Goal: Task Accomplishment & Management: Manage account settings

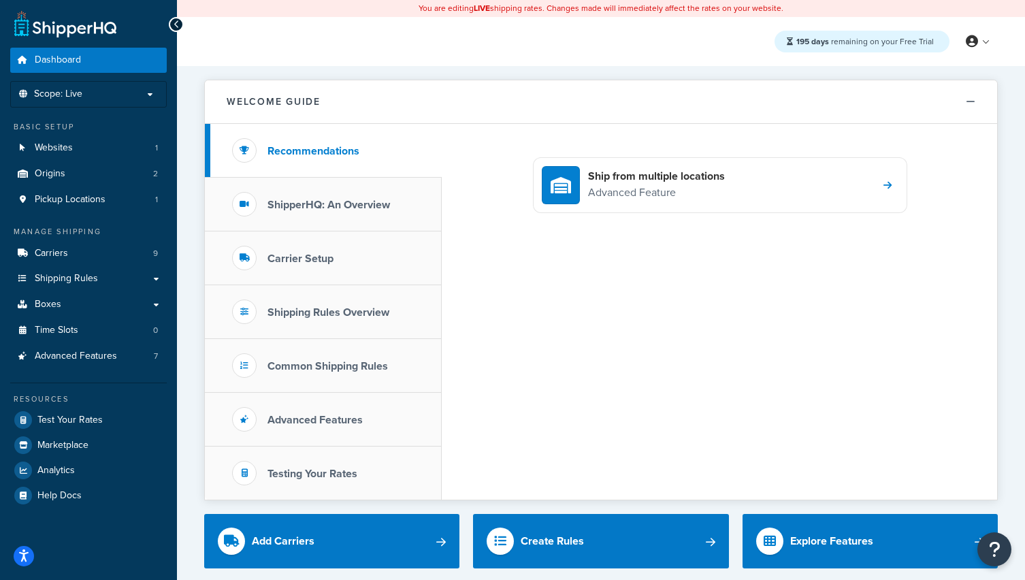
scroll to position [5, 0]
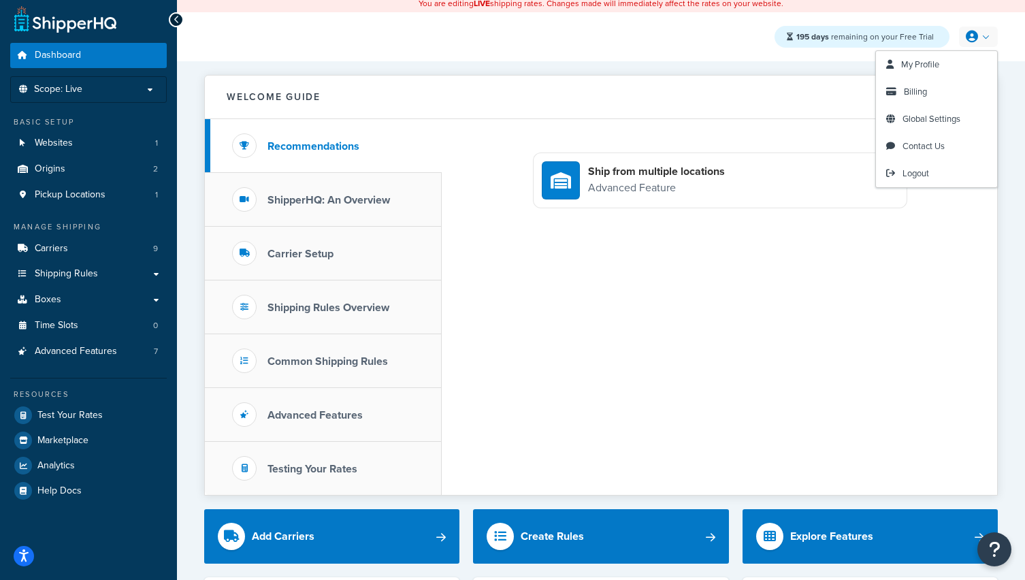
click at [982, 42] on link at bounding box center [978, 37] width 39 height 20
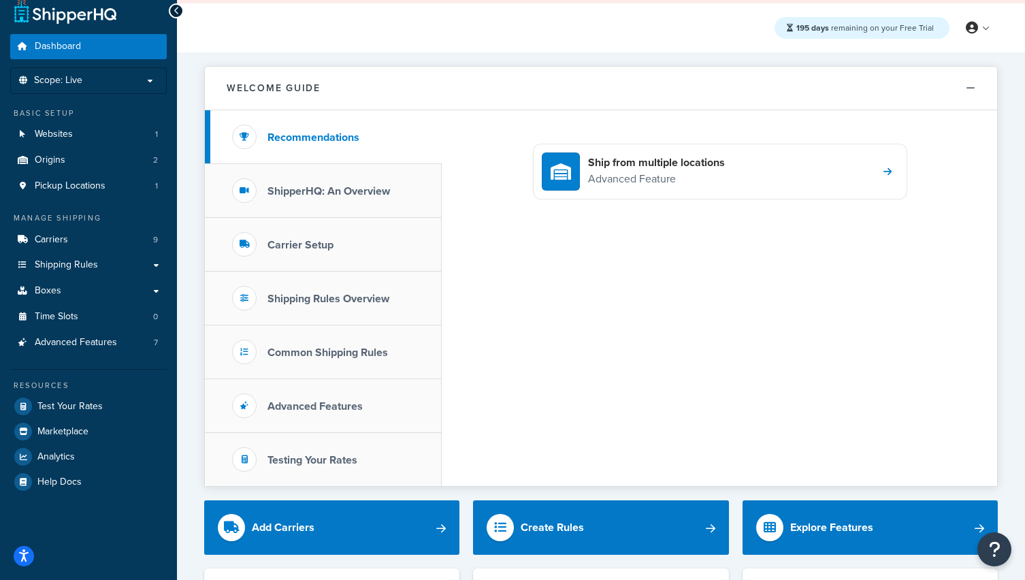
click at [666, 47] on div "195 days remaining on your Free Trial My Profile Billing Global Settings Contac…" at bounding box center [601, 27] width 848 height 49
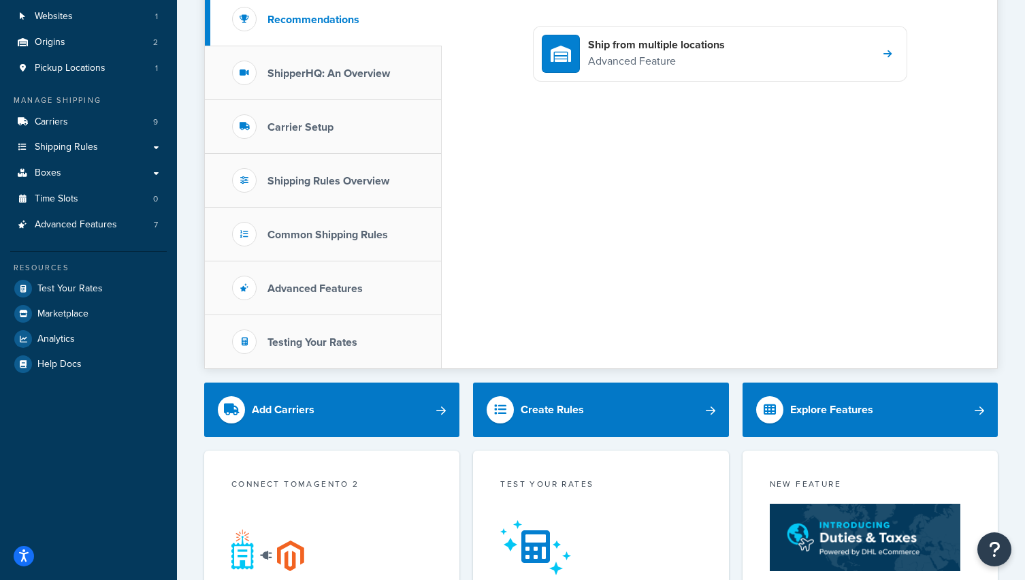
scroll to position [0, 0]
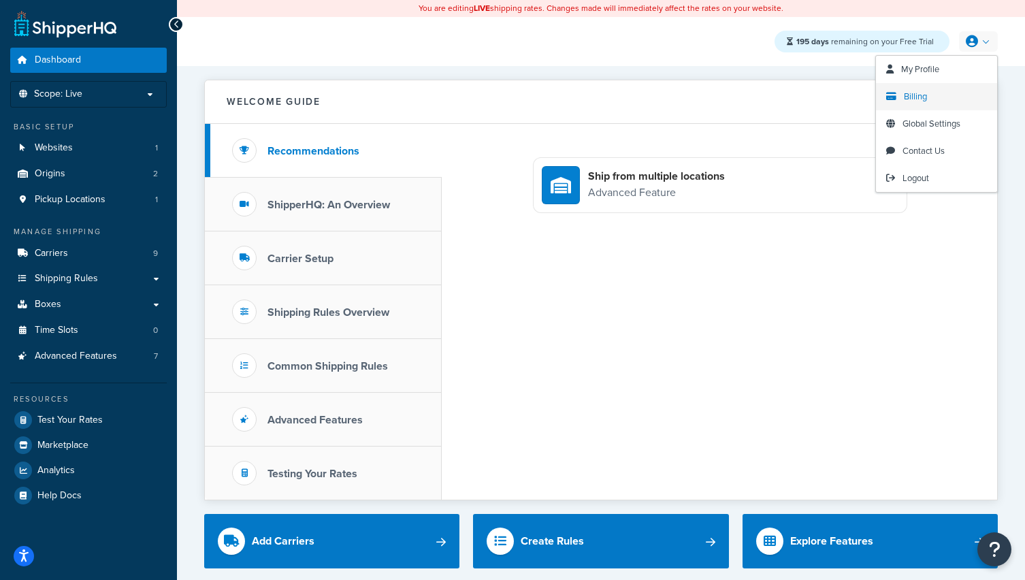
click at [908, 94] on span "Billing" at bounding box center [915, 96] width 23 height 13
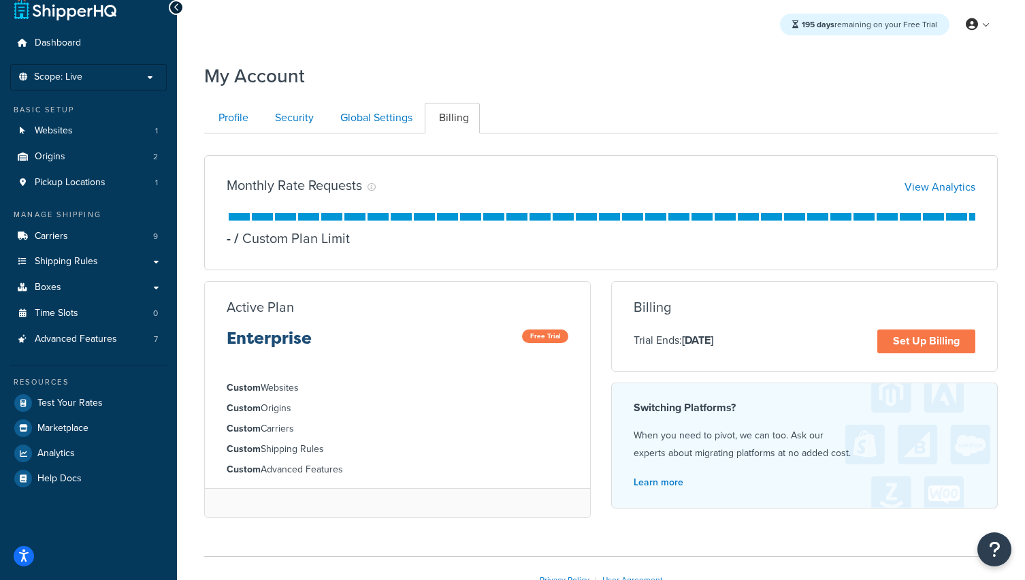
scroll to position [54, 0]
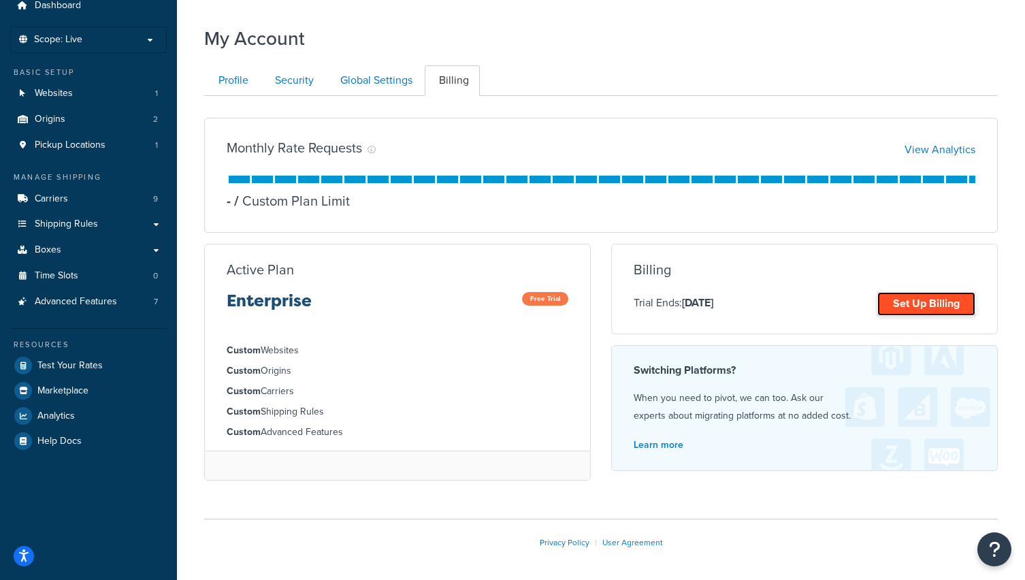
click at [925, 304] on link "Set Up Billing" at bounding box center [927, 304] width 98 height 24
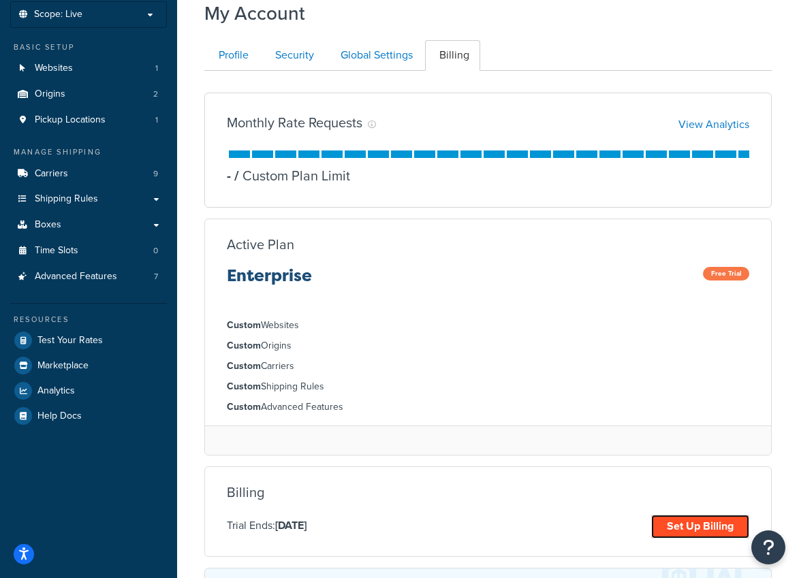
scroll to position [0, 0]
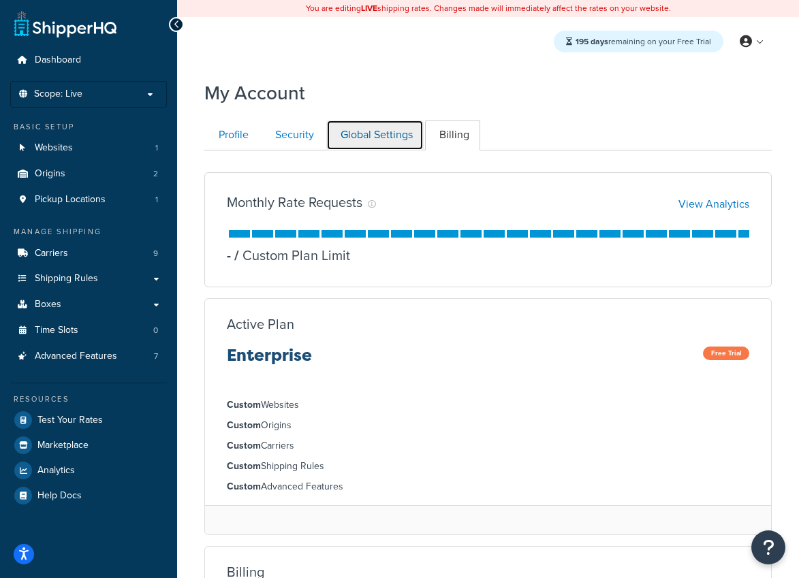
click at [385, 140] on link "Global Settings" at bounding box center [374, 135] width 97 height 31
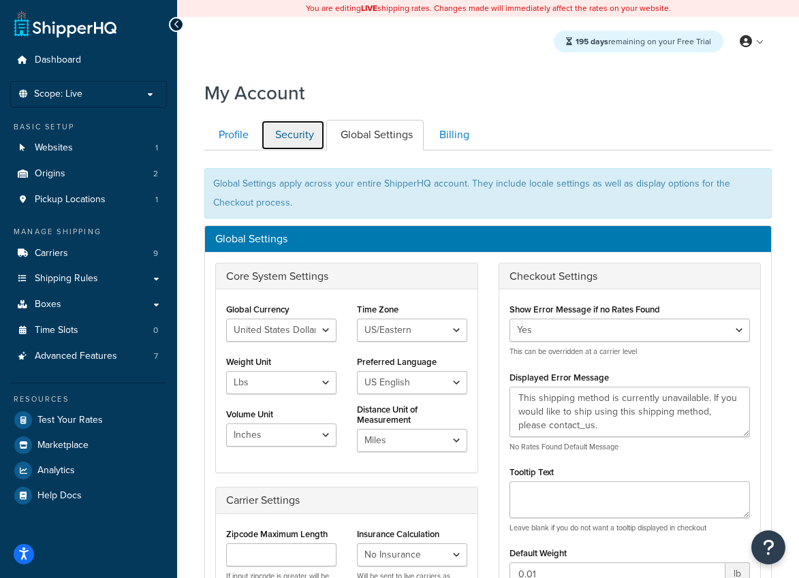
click at [293, 128] on link "Security" at bounding box center [293, 135] width 64 height 31
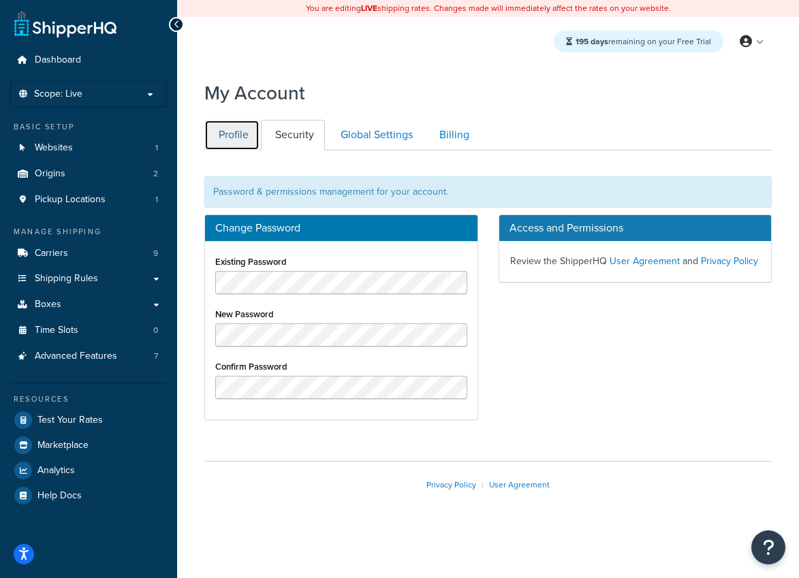
click at [228, 129] on link "Profile" at bounding box center [231, 135] width 55 height 31
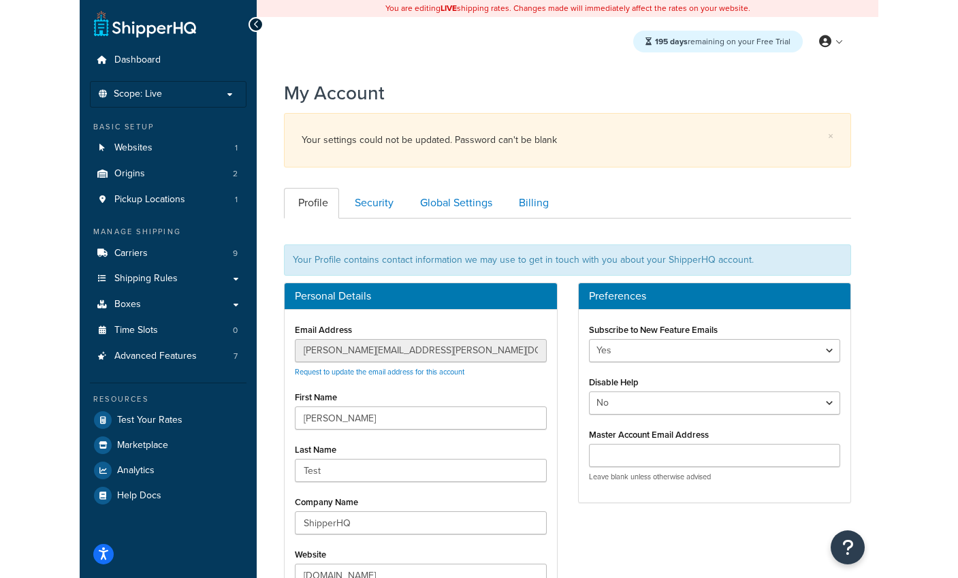
scroll to position [1, 0]
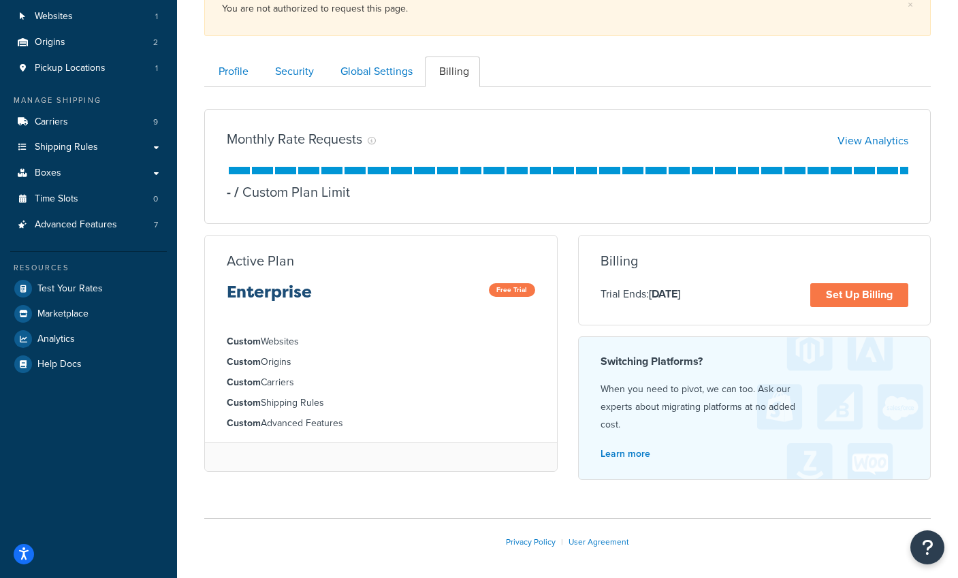
scroll to position [187, 0]
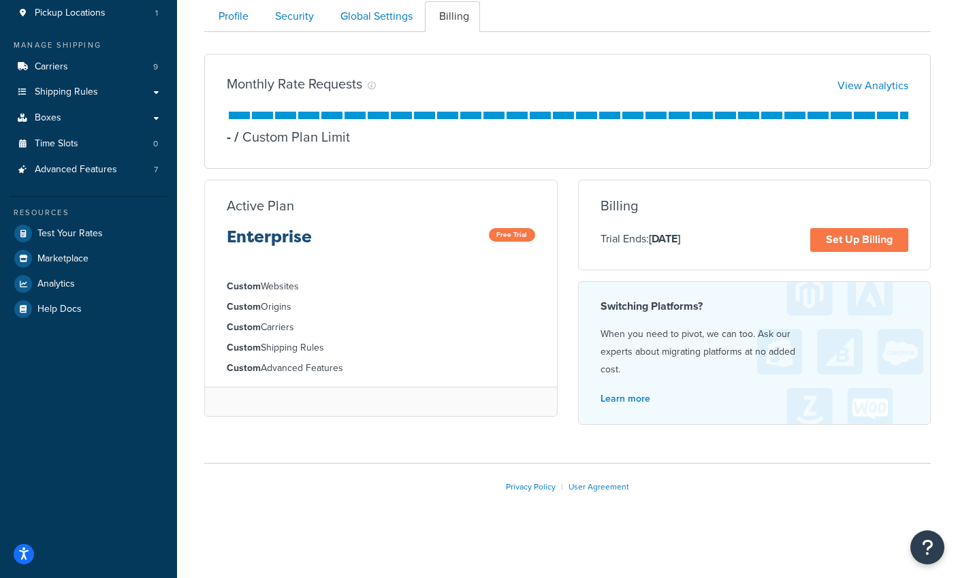
click at [313, 300] on li "Custom Origins" at bounding box center [381, 307] width 308 height 15
